Goal: Find specific page/section: Find specific page/section

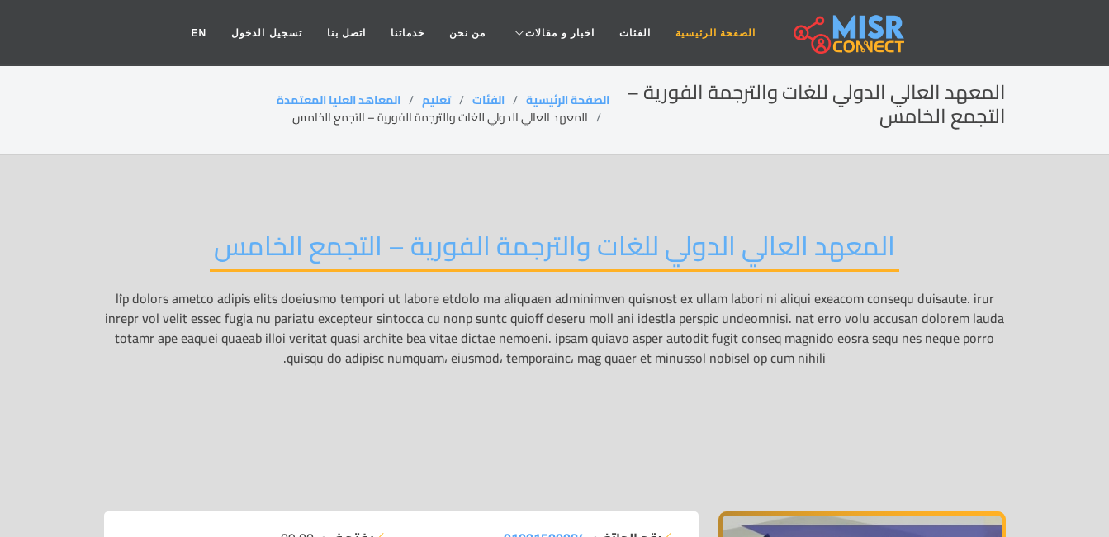
click at [674, 35] on link "الصفحة الرئيسية" at bounding box center [715, 32] width 105 height 31
